Goal: Transaction & Acquisition: Purchase product/service

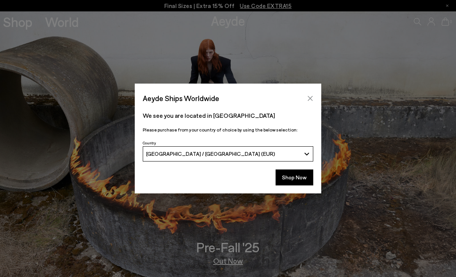
click at [313, 94] on button "Close" at bounding box center [309, 98] width 11 height 11
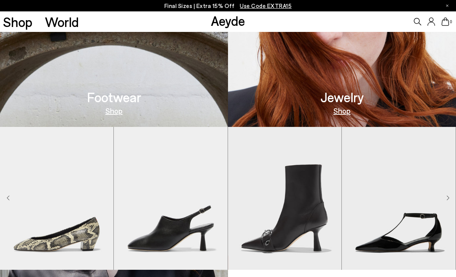
scroll to position [443, 0]
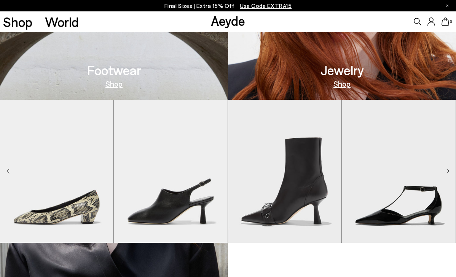
click at [118, 84] on link "Shop" at bounding box center [113, 84] width 17 height 8
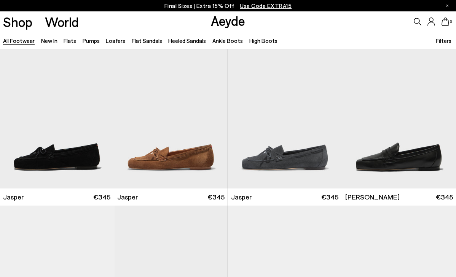
scroll to position [197, 0]
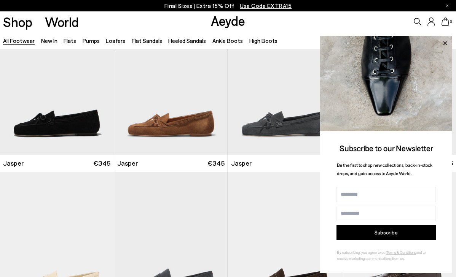
click at [445, 40] on icon at bounding box center [445, 43] width 10 height 10
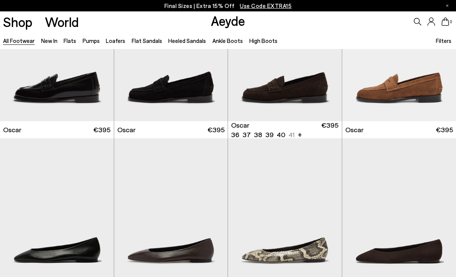
scroll to position [939, 0]
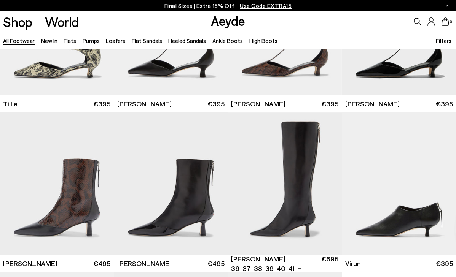
scroll to position [1904, 0]
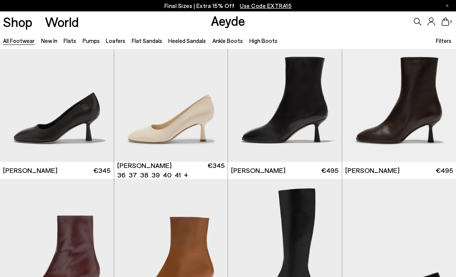
scroll to position [3114, 0]
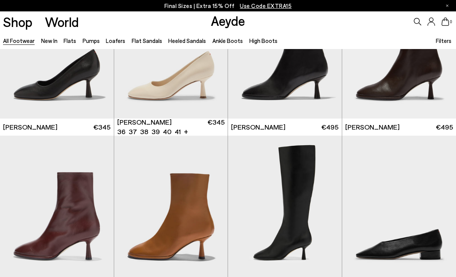
scroll to position [3072, 0]
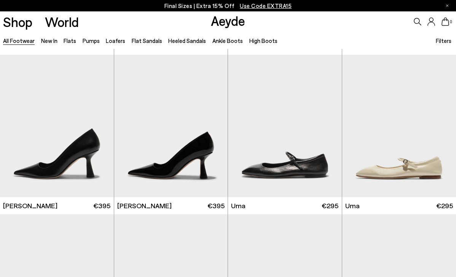
scroll to position [4655, 0]
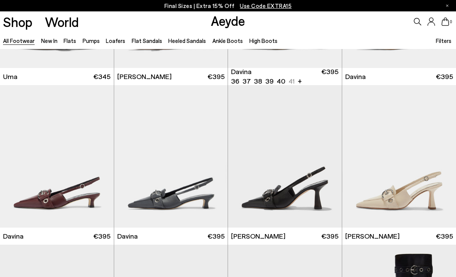
scroll to position [3668, 0]
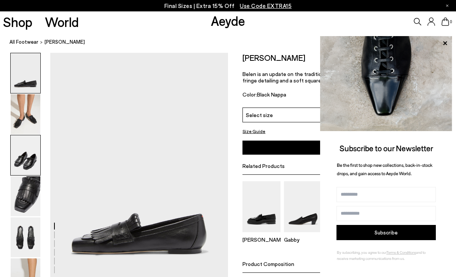
click at [12, 165] on img at bounding box center [26, 155] width 30 height 40
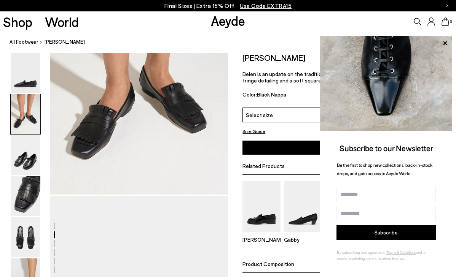
scroll to position [477, 0]
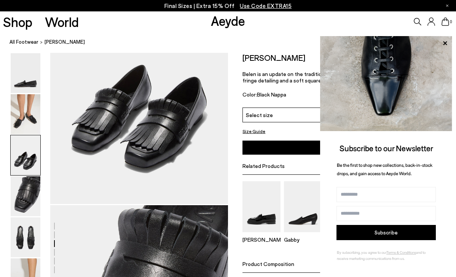
scroll to position [601, 0]
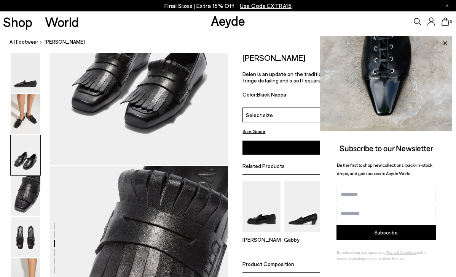
click at [443, 45] on icon at bounding box center [445, 43] width 10 height 10
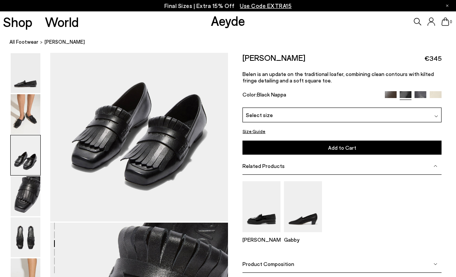
scroll to position [529, 0]
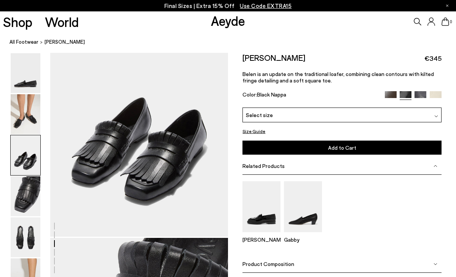
click at [161, 164] on div at bounding box center [114, 237] width 228 height 1427
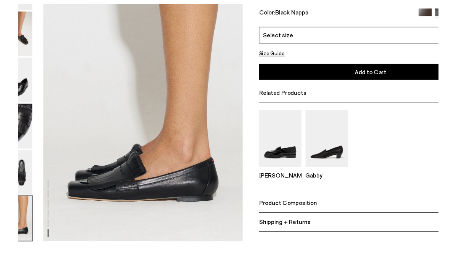
scroll to position [1220, 0]
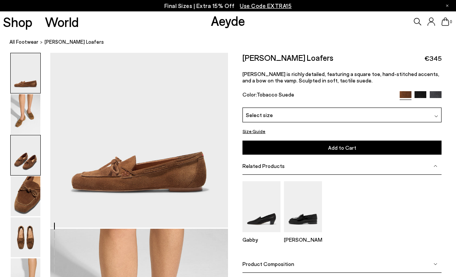
click at [33, 157] on img at bounding box center [26, 155] width 30 height 40
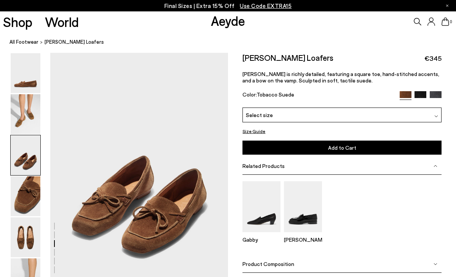
scroll to position [477, 0]
click at [28, 204] on img at bounding box center [26, 197] width 30 height 40
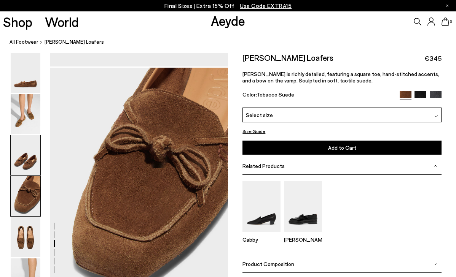
scroll to position [715, 0]
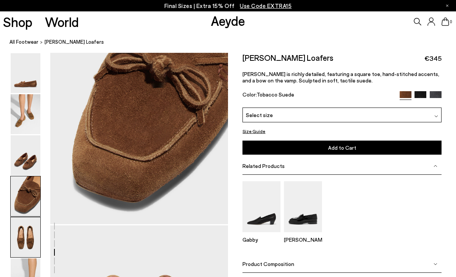
click at [22, 251] on img at bounding box center [26, 238] width 30 height 40
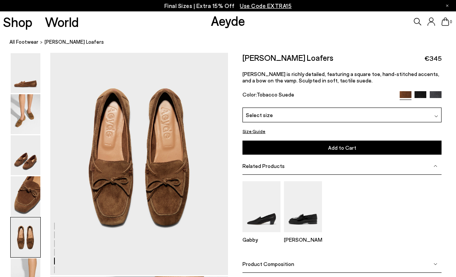
scroll to position [968, 0]
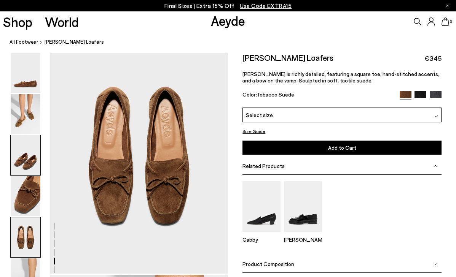
click at [22, 166] on img at bounding box center [26, 155] width 30 height 40
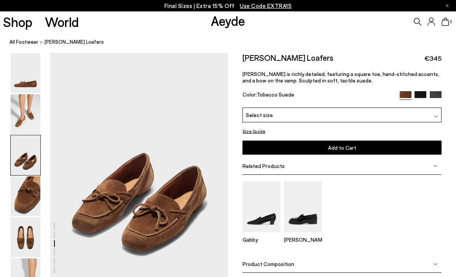
scroll to position [477, 0]
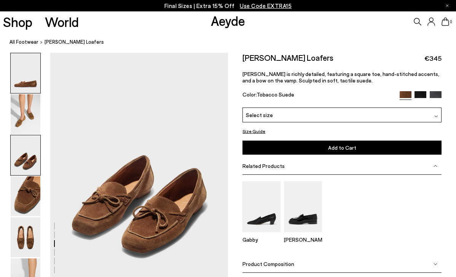
click at [27, 91] on img at bounding box center [26, 73] width 30 height 40
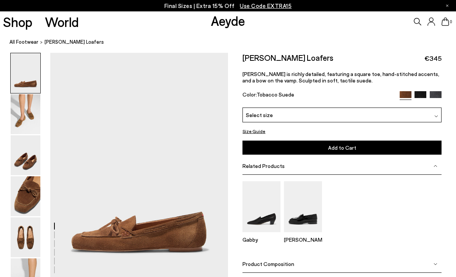
scroll to position [0, 0]
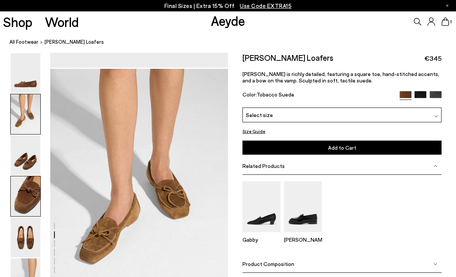
click at [22, 201] on img at bounding box center [26, 197] width 30 height 40
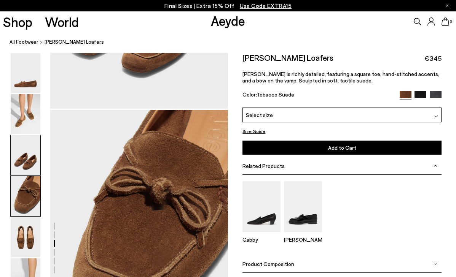
scroll to position [715, 0]
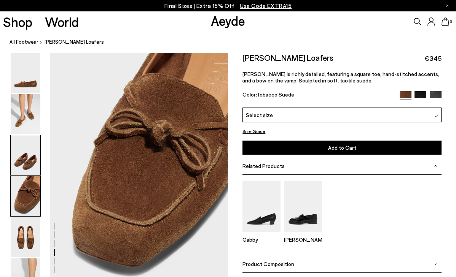
click at [20, 150] on img at bounding box center [26, 155] width 30 height 40
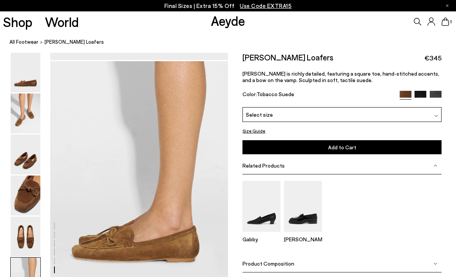
scroll to position [1258, 0]
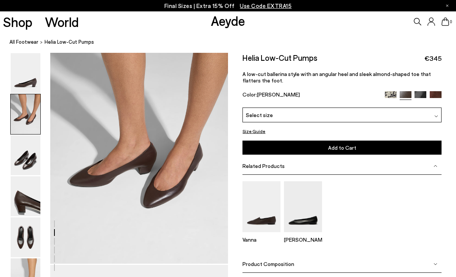
scroll to position [252, 0]
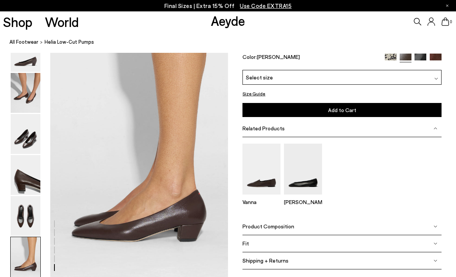
scroll to position [1206, 0]
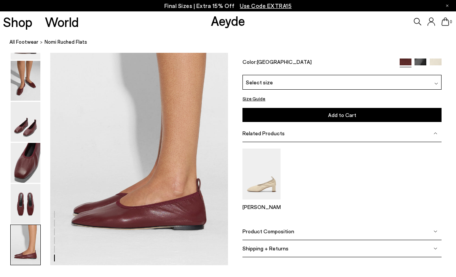
scroll to position [1199, 0]
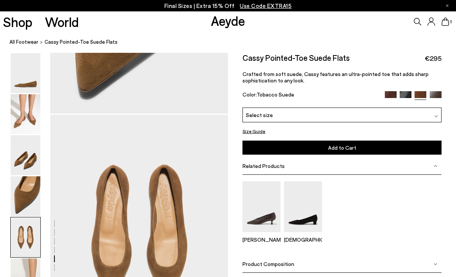
scroll to position [978, 0]
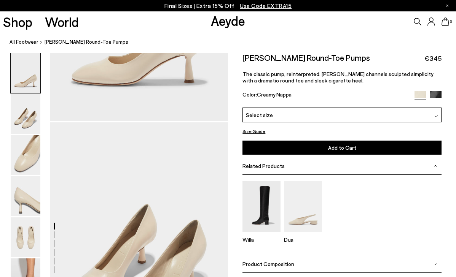
scroll to position [150, 1]
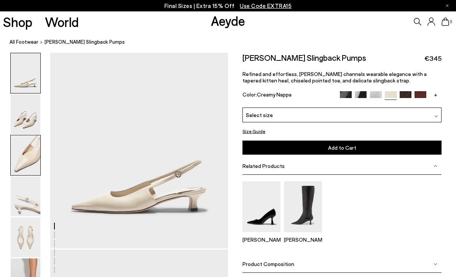
click at [29, 158] on img at bounding box center [26, 155] width 30 height 40
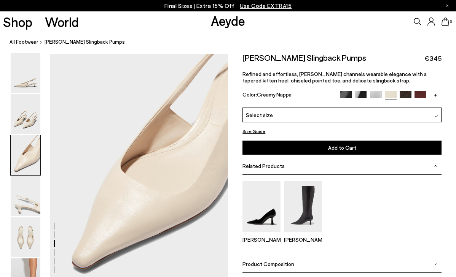
scroll to position [477, 3]
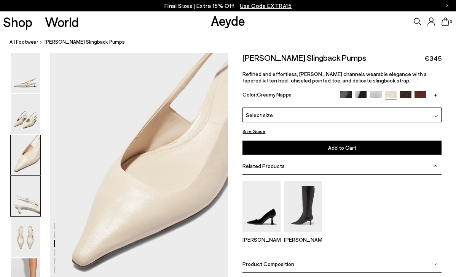
click at [20, 202] on img at bounding box center [26, 197] width 30 height 40
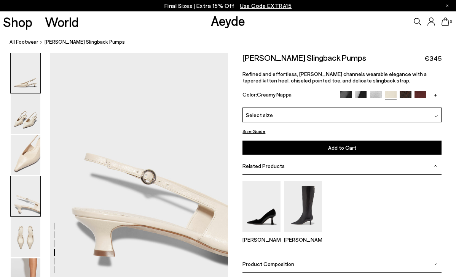
click at [26, 86] on img at bounding box center [26, 73] width 30 height 40
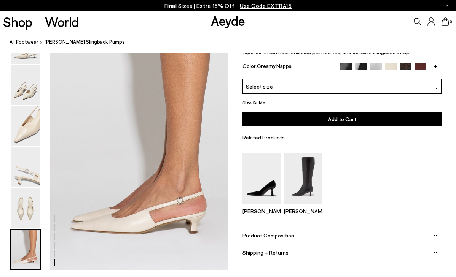
scroll to position [1211, 3]
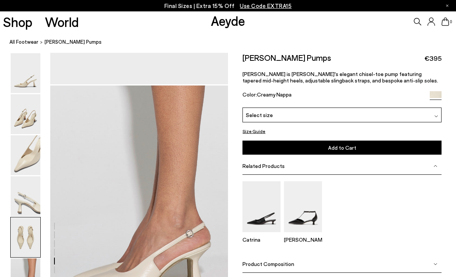
scroll to position [1246, 0]
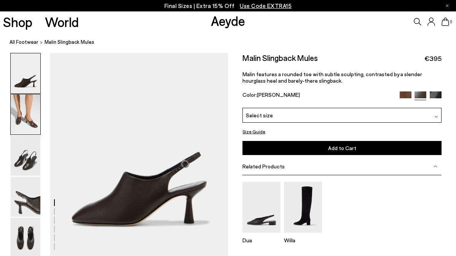
click at [29, 125] on img at bounding box center [26, 114] width 30 height 40
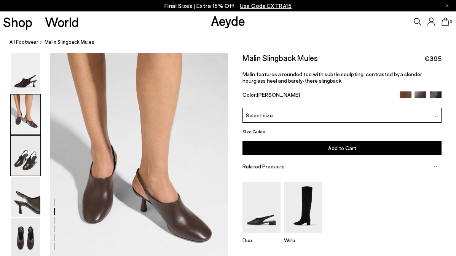
scroll to position [213, 0]
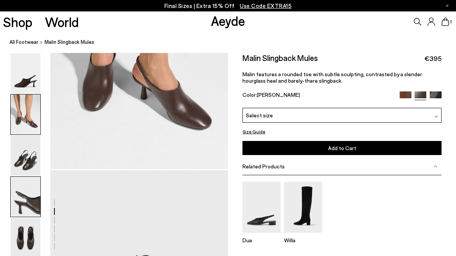
click at [34, 195] on img at bounding box center [26, 197] width 30 height 40
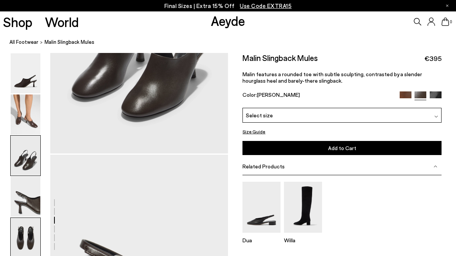
click at [26, 230] on img at bounding box center [26, 238] width 30 height 40
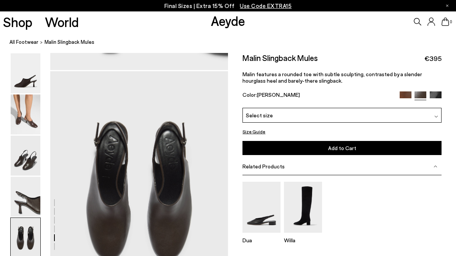
scroll to position [919, 0]
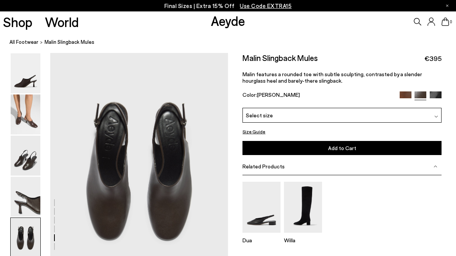
click at [333, 35] on nav "All Footwear Malin Slingback Mules" at bounding box center [233, 42] width 446 height 21
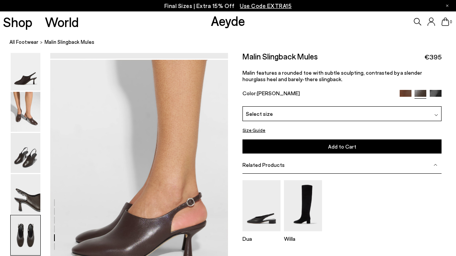
scroll to position [1207, 0]
